Goal: Task Accomplishment & Management: Use online tool/utility

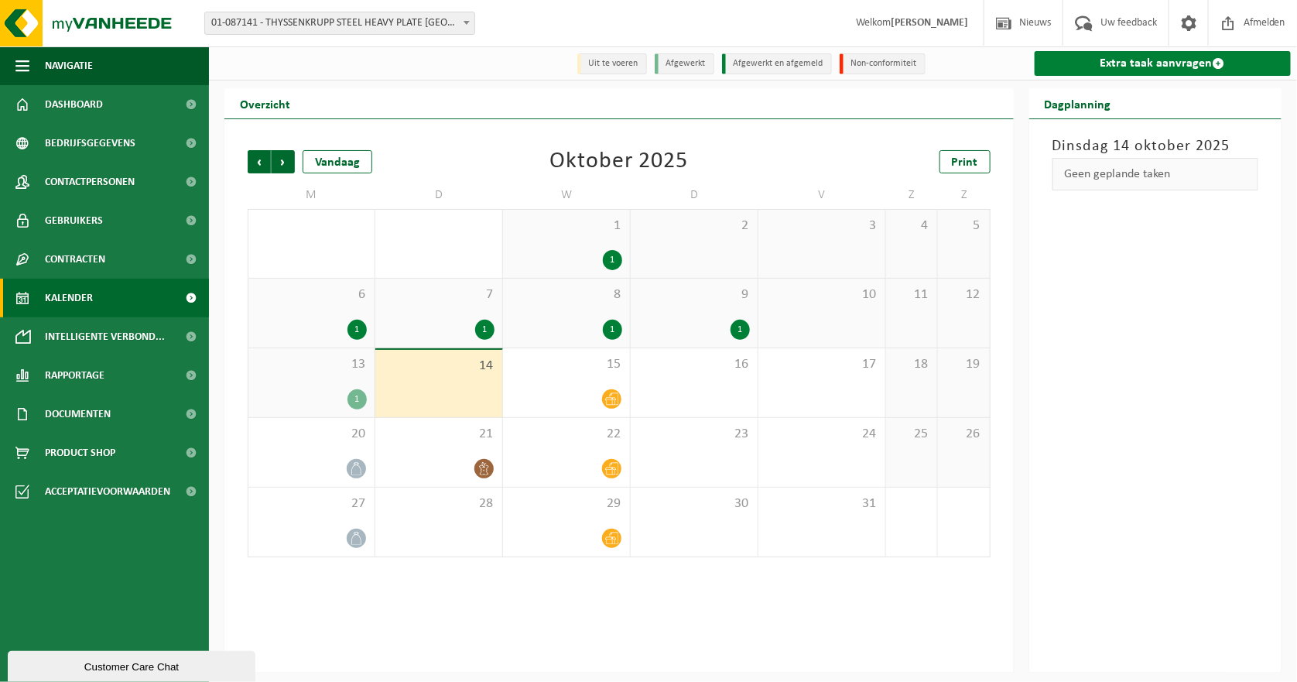
click at [1162, 61] on link "Extra taak aanvragen" at bounding box center [1163, 63] width 257 height 25
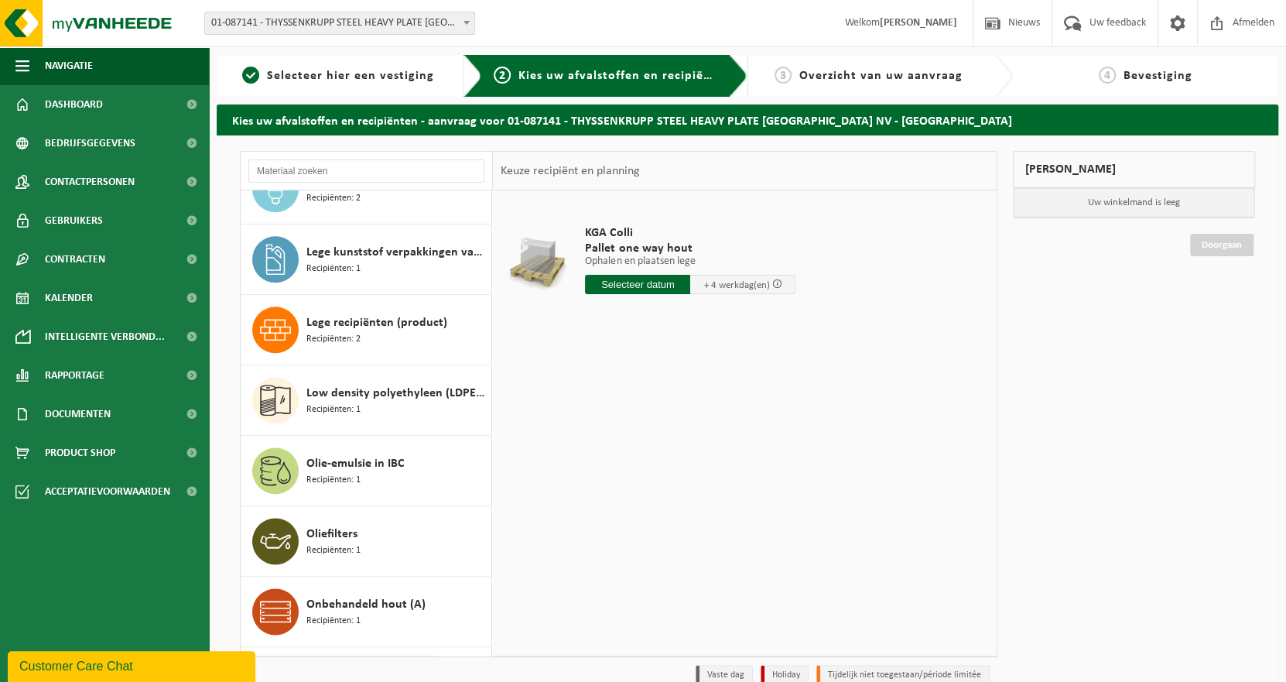
scroll to position [1315, 0]
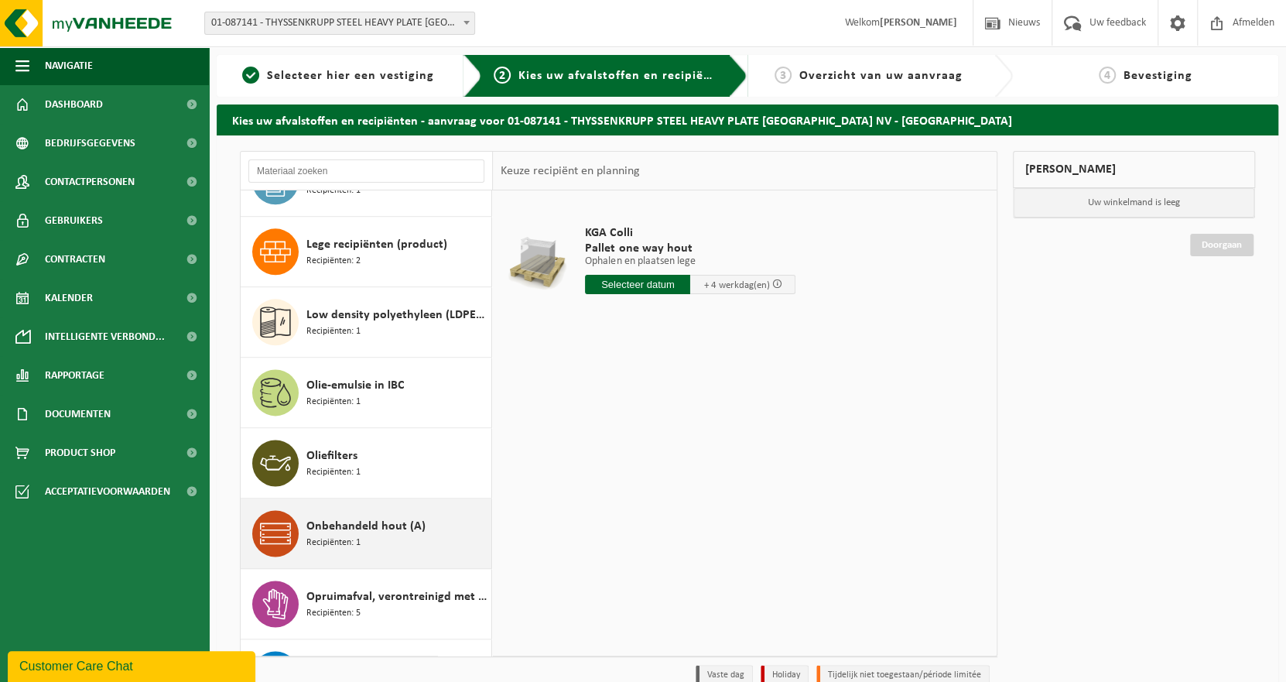
click at [353, 518] on span "Onbehandeld hout (A)" at bounding box center [365, 526] width 119 height 19
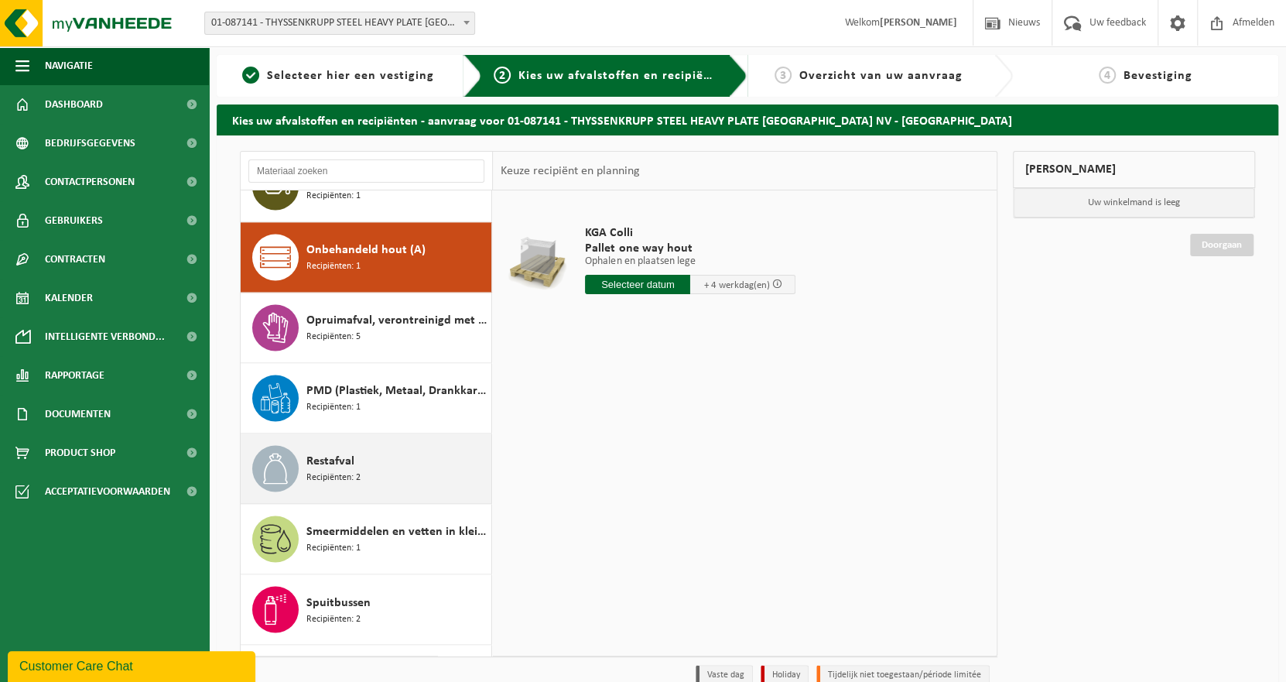
scroll to position [1619, 0]
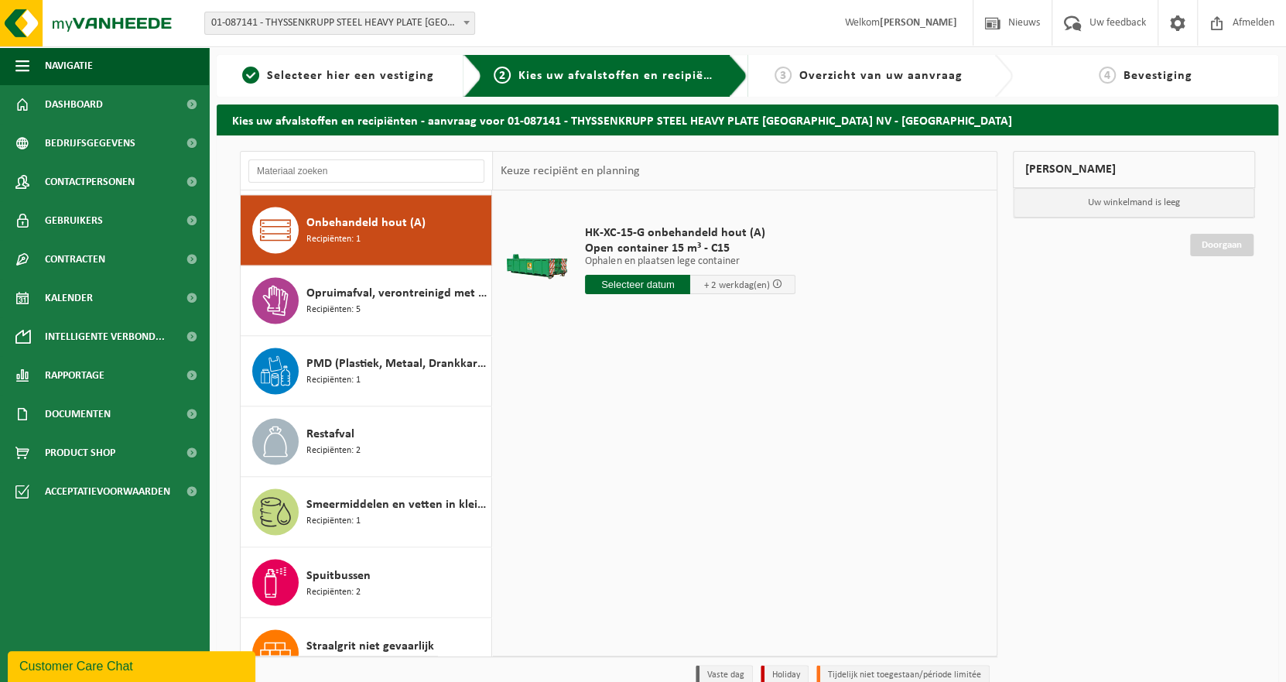
click at [644, 286] on input "text" at bounding box center [637, 284] width 105 height 19
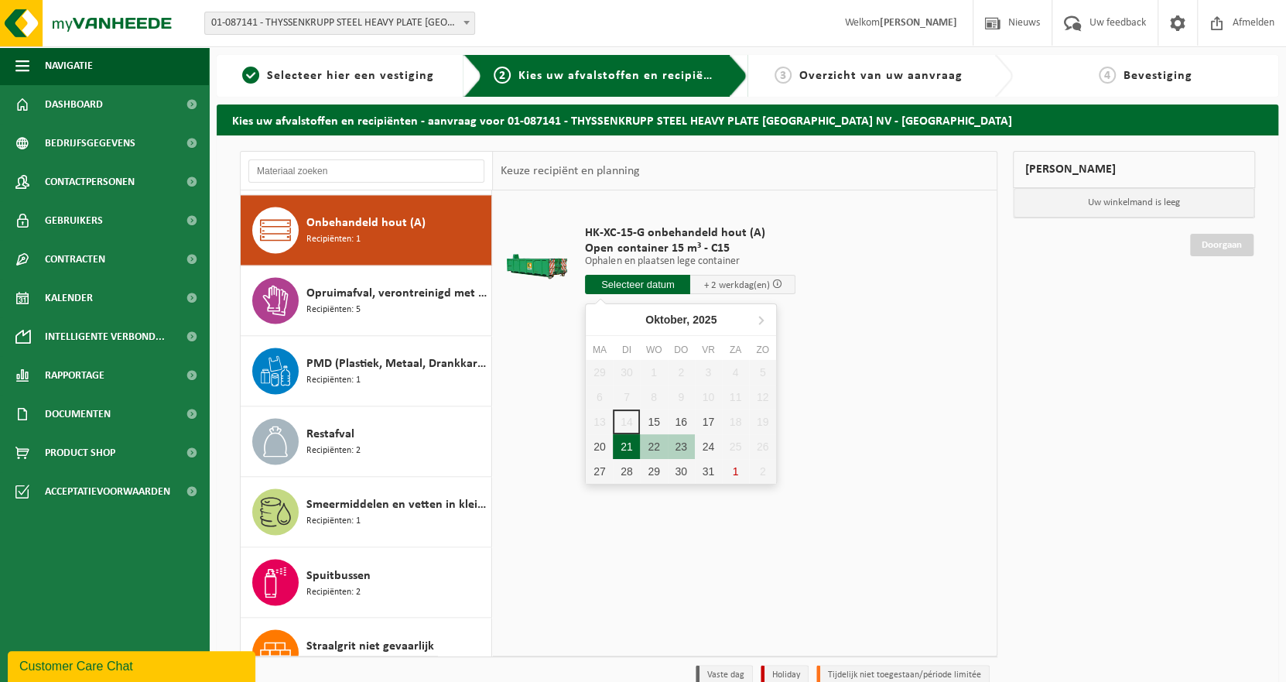
click at [623, 444] on div "21" at bounding box center [626, 446] width 27 height 25
type input "Van 2025-10-21"
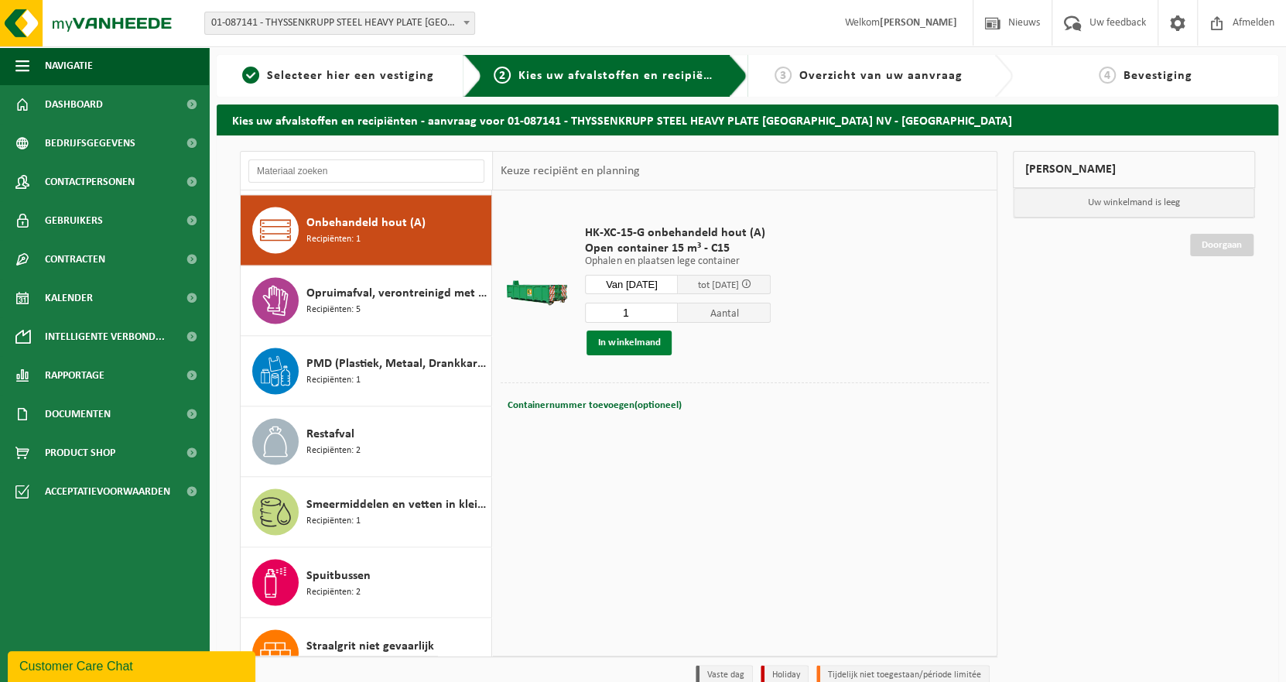
click at [631, 343] on button "In winkelmand" at bounding box center [629, 342] width 85 height 25
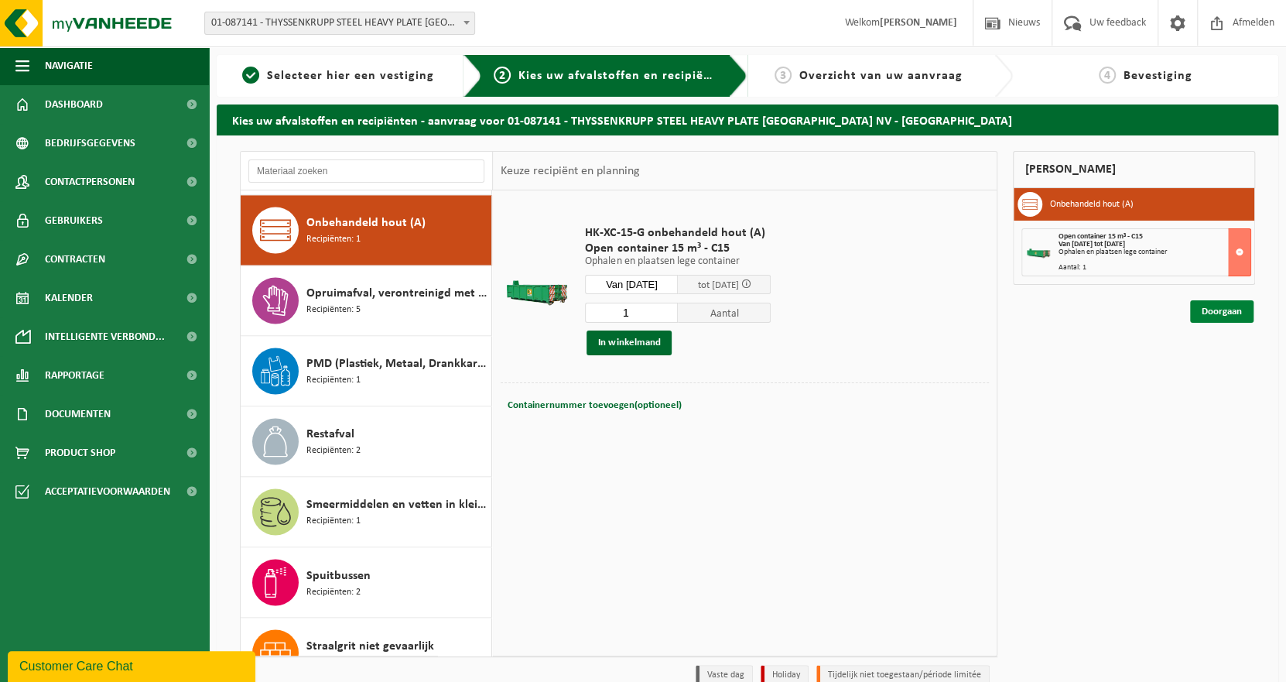
click at [1213, 306] on link "Doorgaan" at bounding box center [1221, 311] width 63 height 22
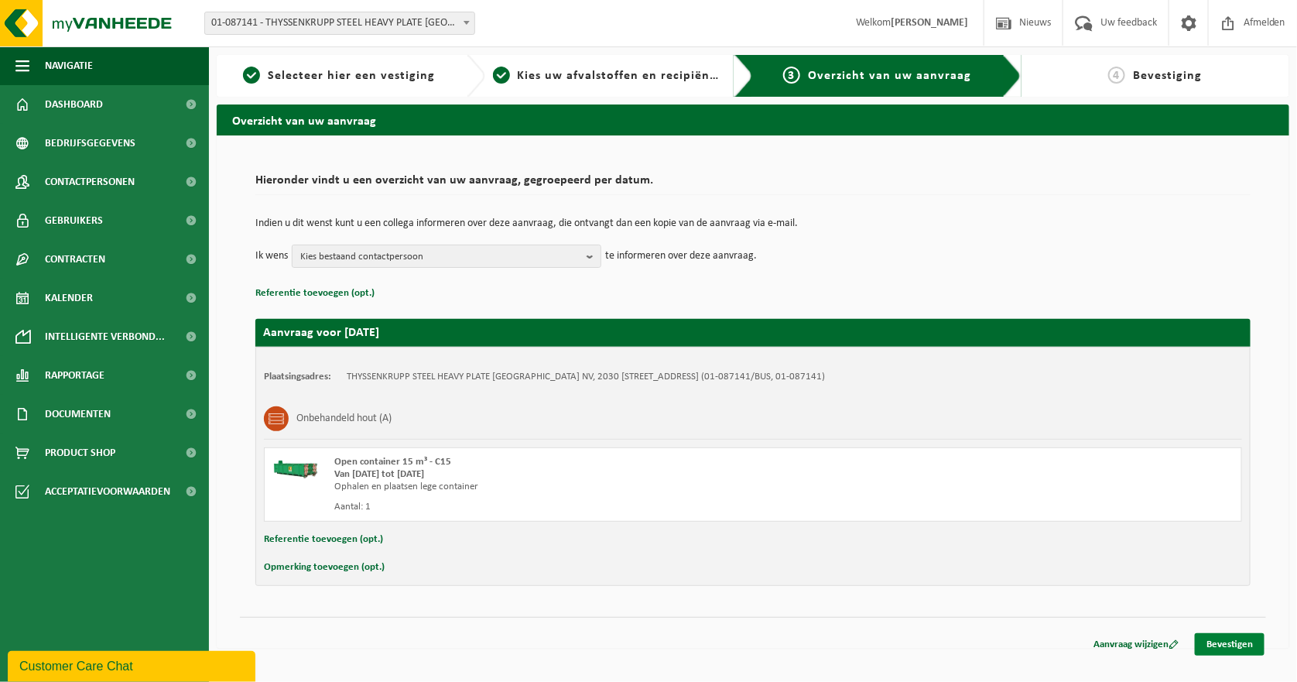
click at [1231, 639] on link "Bevestigen" at bounding box center [1230, 644] width 70 height 22
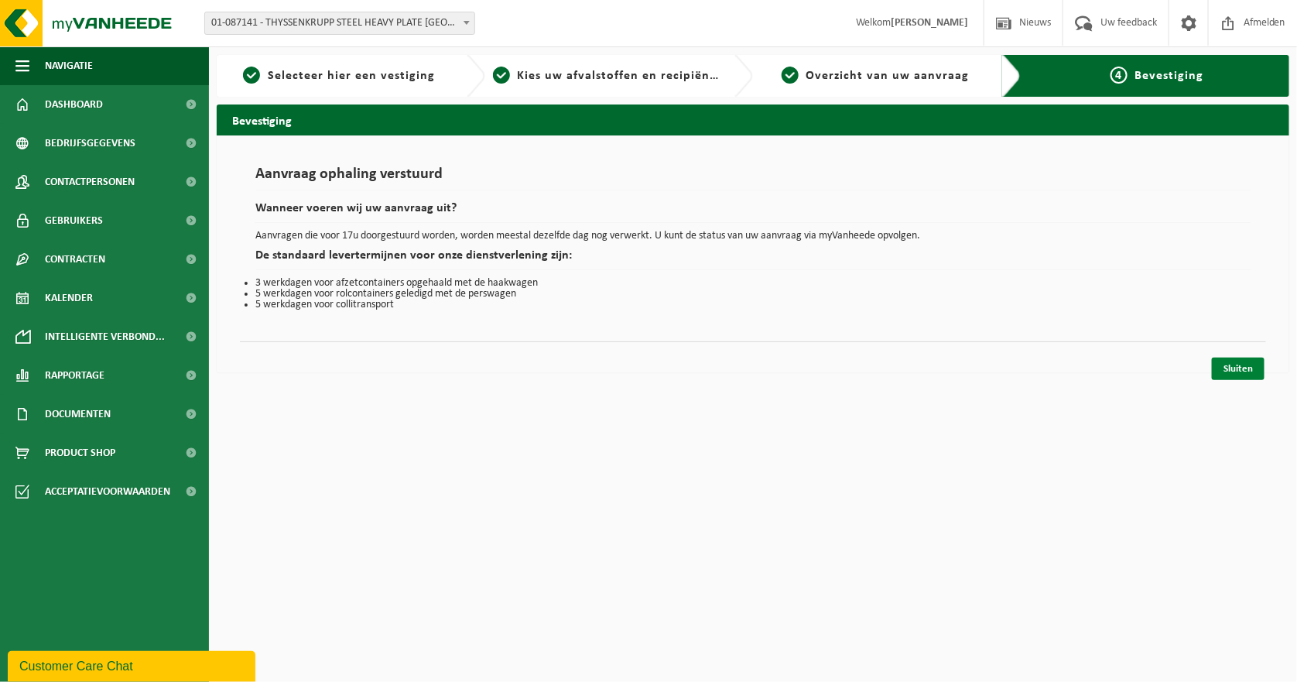
click at [1236, 368] on link "Sluiten" at bounding box center [1238, 369] width 53 height 22
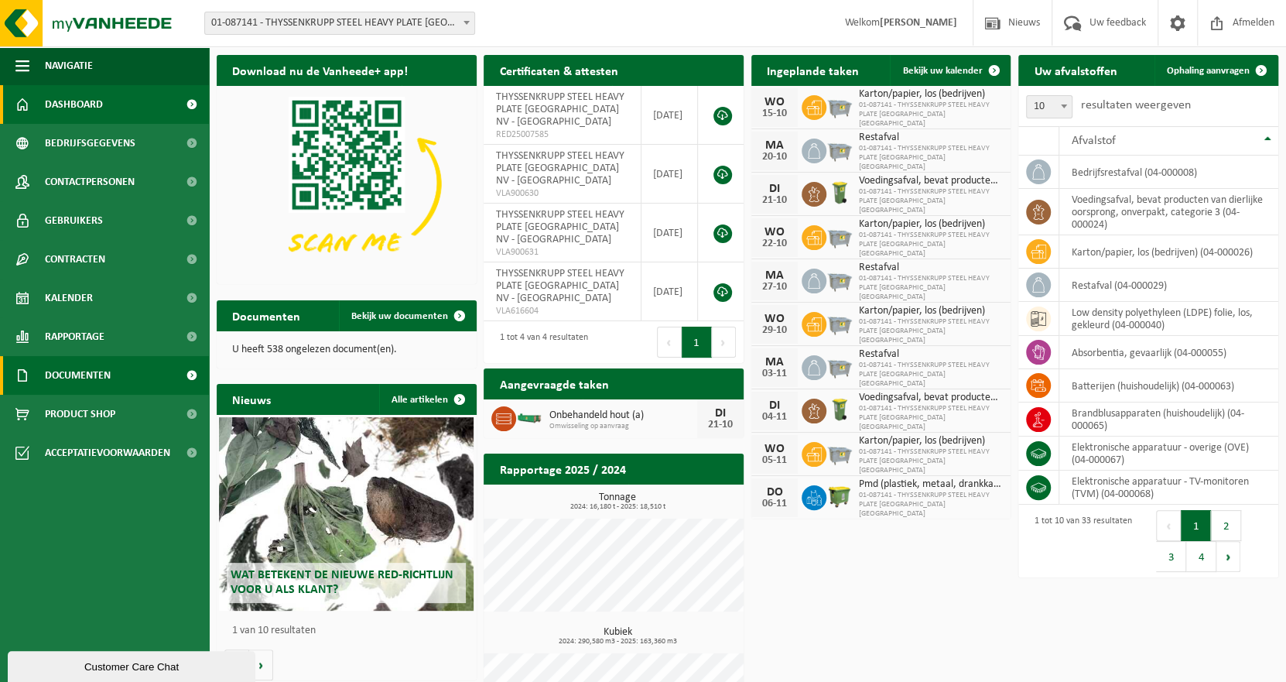
click at [118, 373] on link "Documenten" at bounding box center [104, 375] width 209 height 39
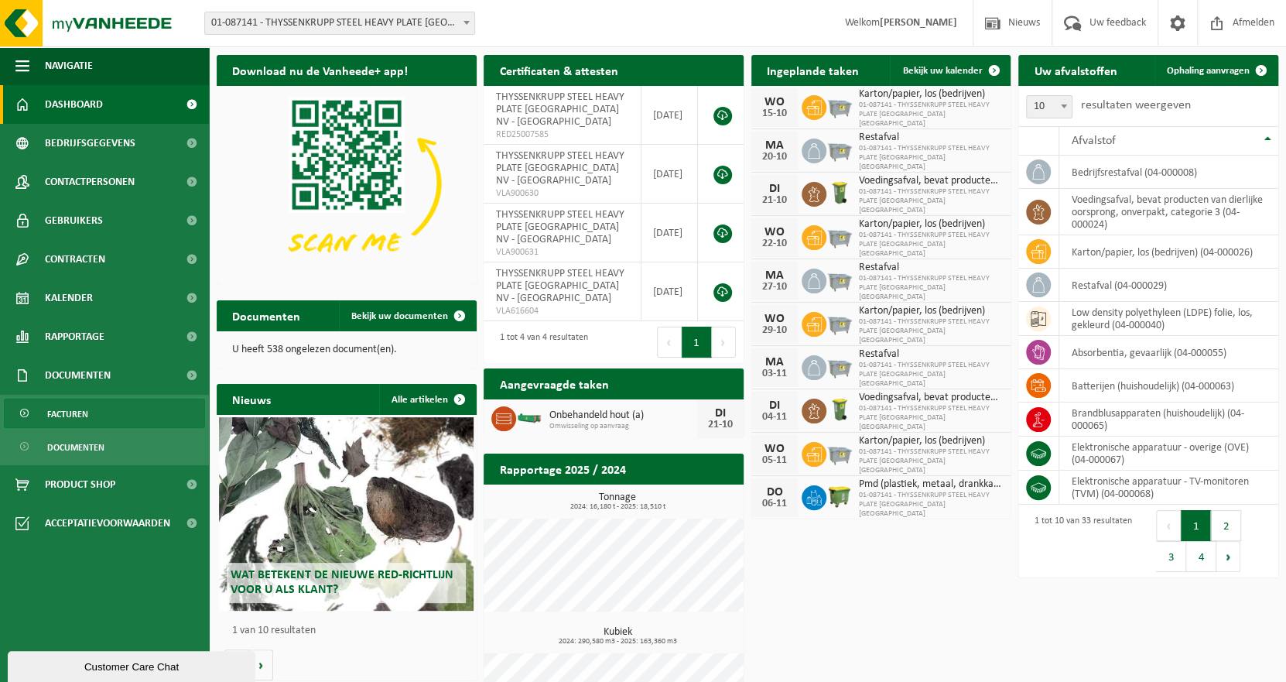
click at [73, 410] on span "Facturen" at bounding box center [67, 413] width 41 height 29
